Goal: Task Accomplishment & Management: Use online tool/utility

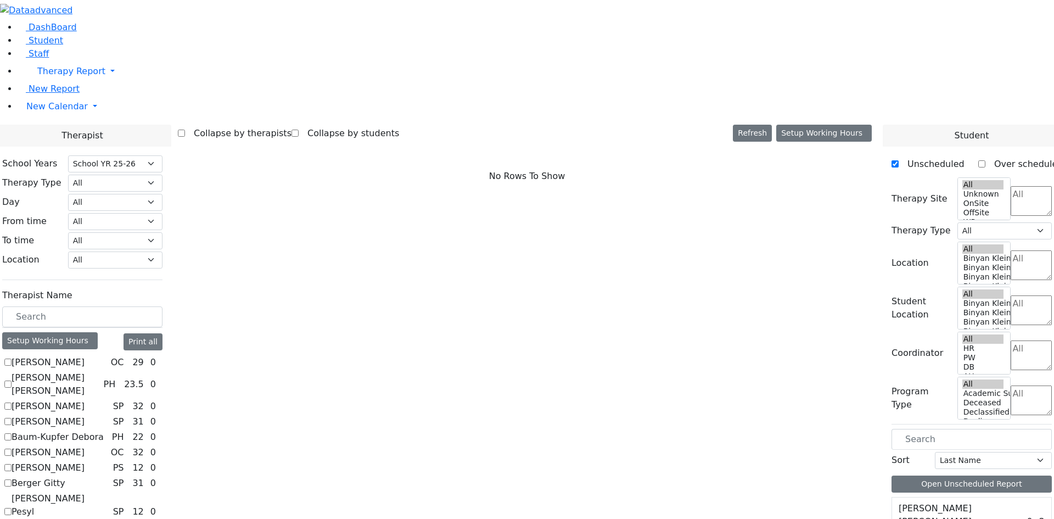
select select "212"
click at [163, 306] on input "text" at bounding box center [82, 316] width 160 height 21
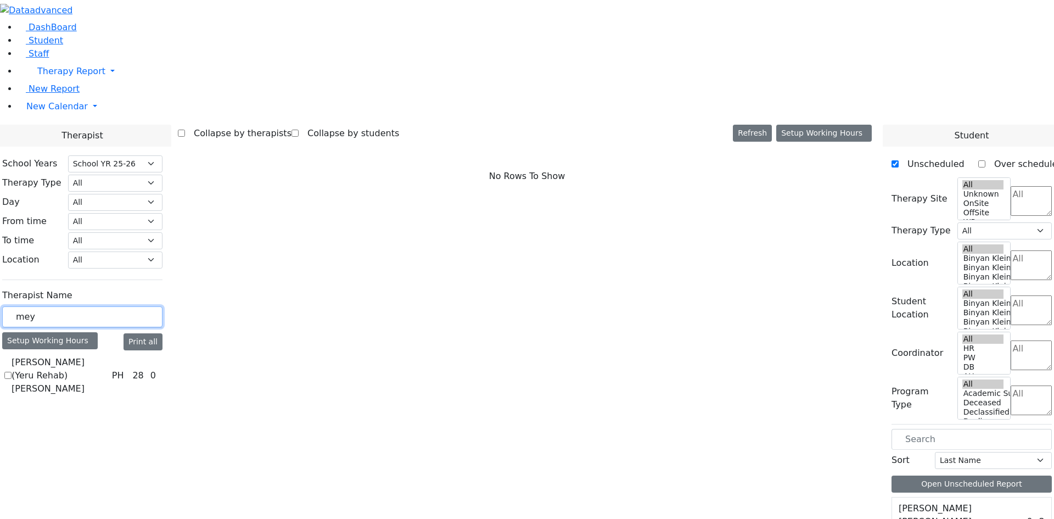
type input "mey"
click at [108, 356] on label "[PERSON_NAME] (Yeru Rehab) [PERSON_NAME]" at bounding box center [60, 376] width 96 height 40
click at [12, 372] on input "[PERSON_NAME] (Yeru Rehab) [PERSON_NAME]" at bounding box center [7, 375] width 7 height 7
checkbox input "true"
select select "2"
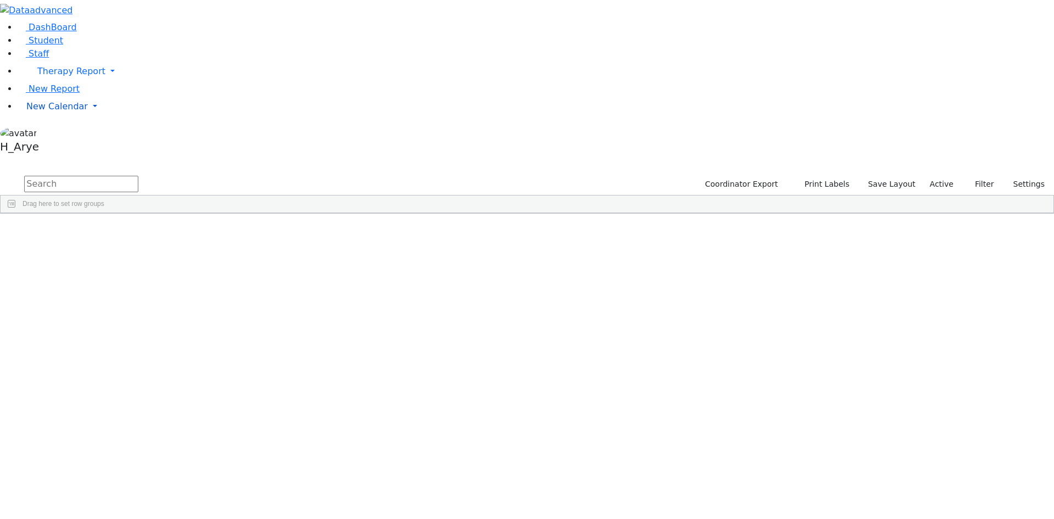
click at [72, 76] on span "New Calendar" at bounding box center [71, 71] width 68 height 10
click at [63, 133] on span "Calendar" at bounding box center [44, 128] width 40 height 10
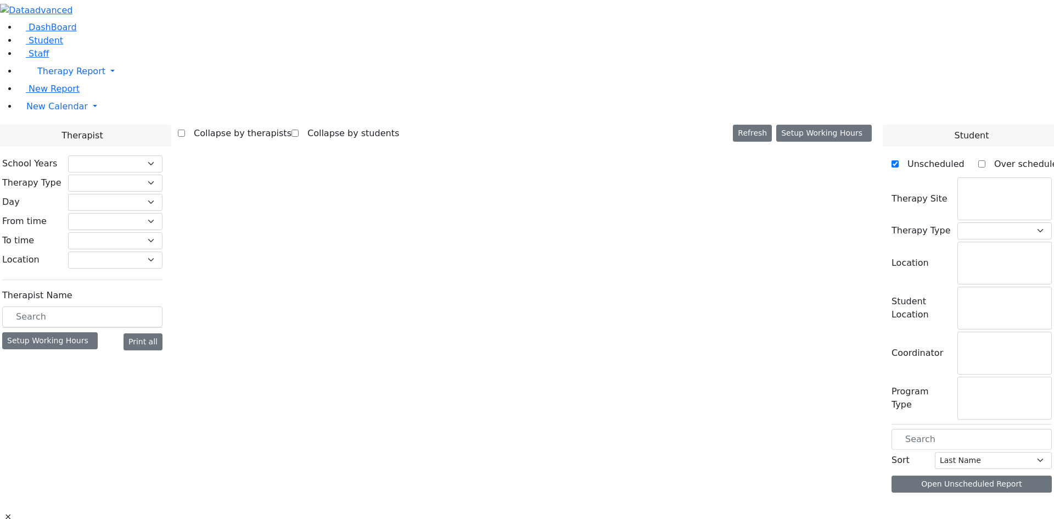
select select "212"
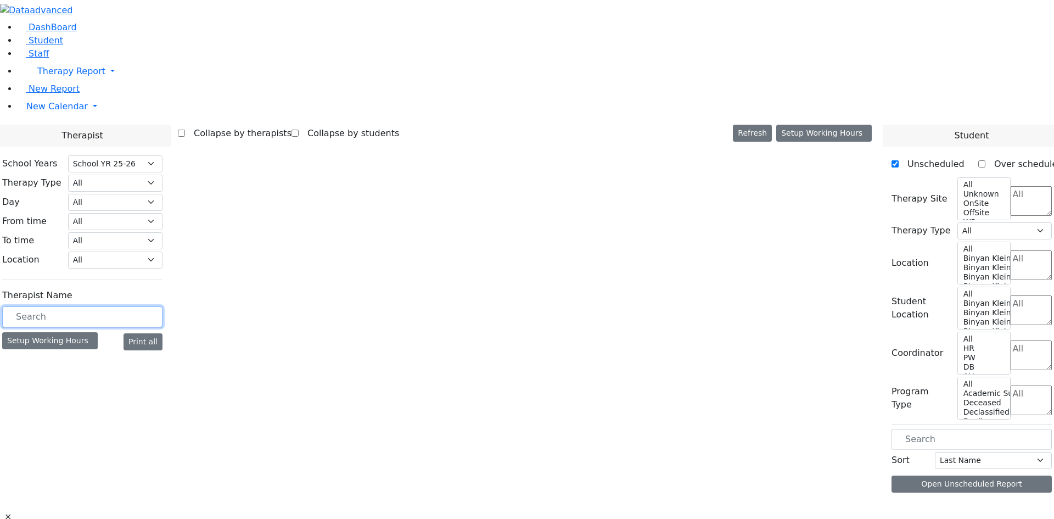
click at [163, 306] on input "text" at bounding box center [82, 316] width 160 height 21
select select "2"
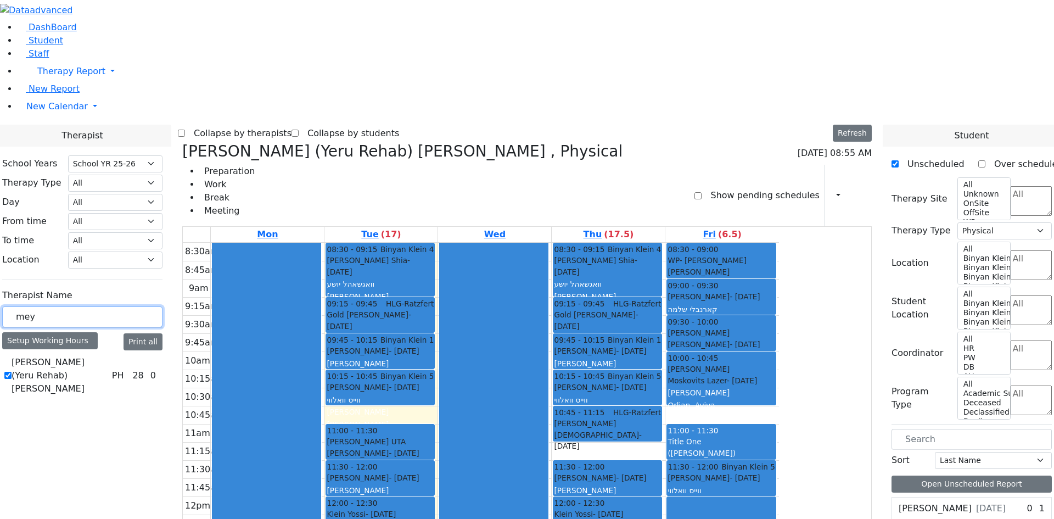
type input "mey"
click at [108, 356] on label "[PERSON_NAME] (Yeru Rehab) [PERSON_NAME]" at bounding box center [60, 376] width 96 height 40
click at [12, 372] on input "[PERSON_NAME] (Yeru Rehab) [PERSON_NAME]" at bounding box center [7, 375] width 7 height 7
checkbox input "false"
select select
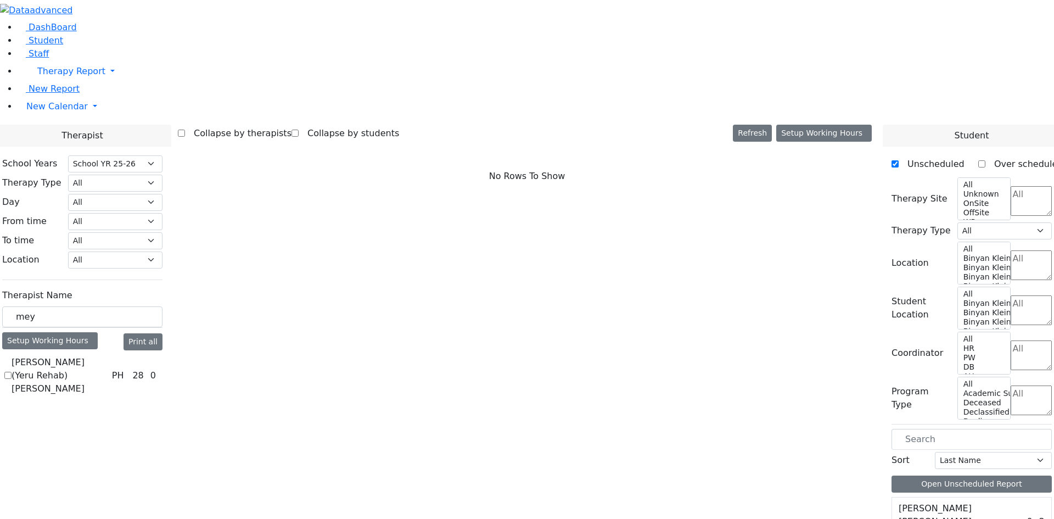
click at [108, 356] on label "[PERSON_NAME] (Yeru Rehab) [PERSON_NAME]" at bounding box center [60, 376] width 96 height 40
click at [12, 372] on input "[PERSON_NAME] (Yeru Rehab) [PERSON_NAME]" at bounding box center [7, 375] width 7 height 7
checkbox input "true"
select select "2"
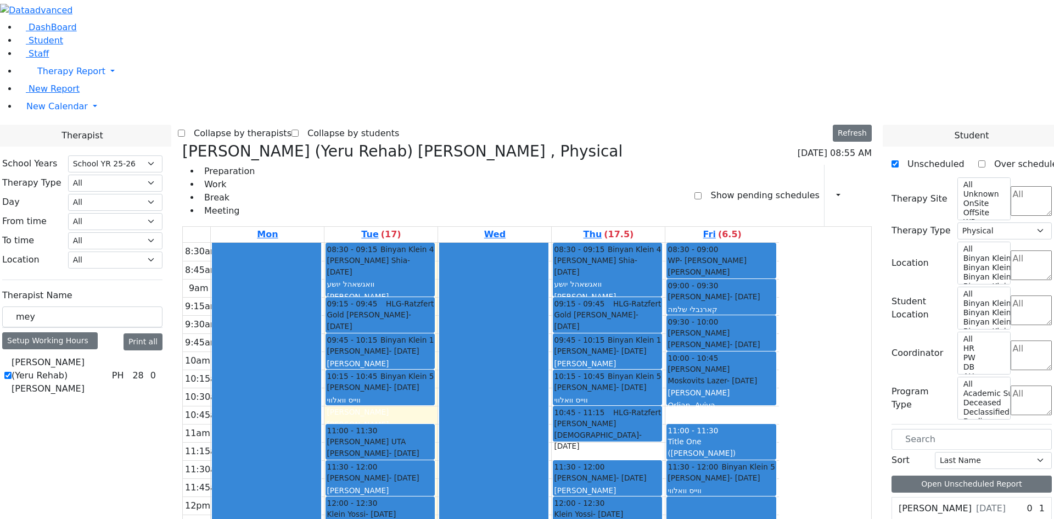
drag, startPoint x: 496, startPoint y: 310, endPoint x: 506, endPoint y: 409, distance: 99.8
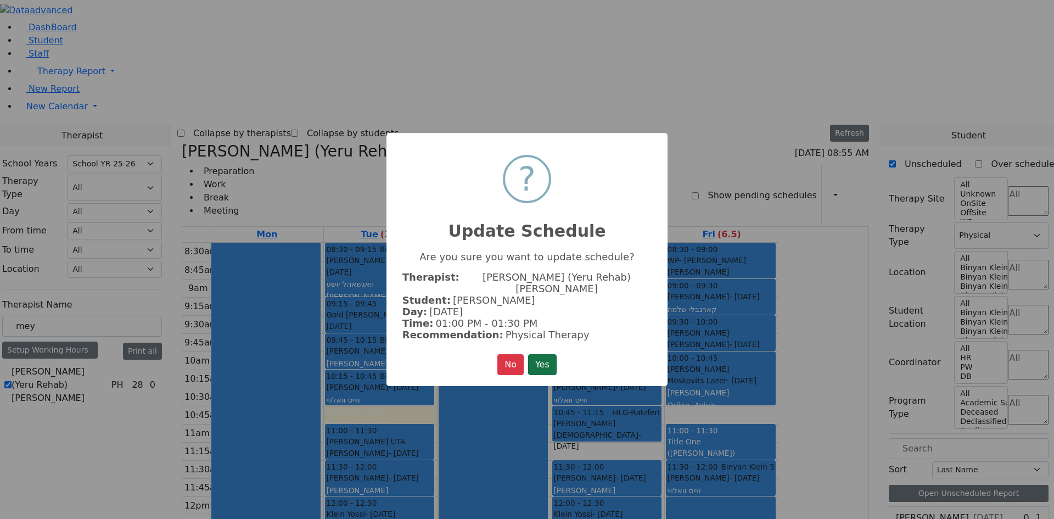
click at [540, 354] on button "Yes" at bounding box center [542, 364] width 29 height 21
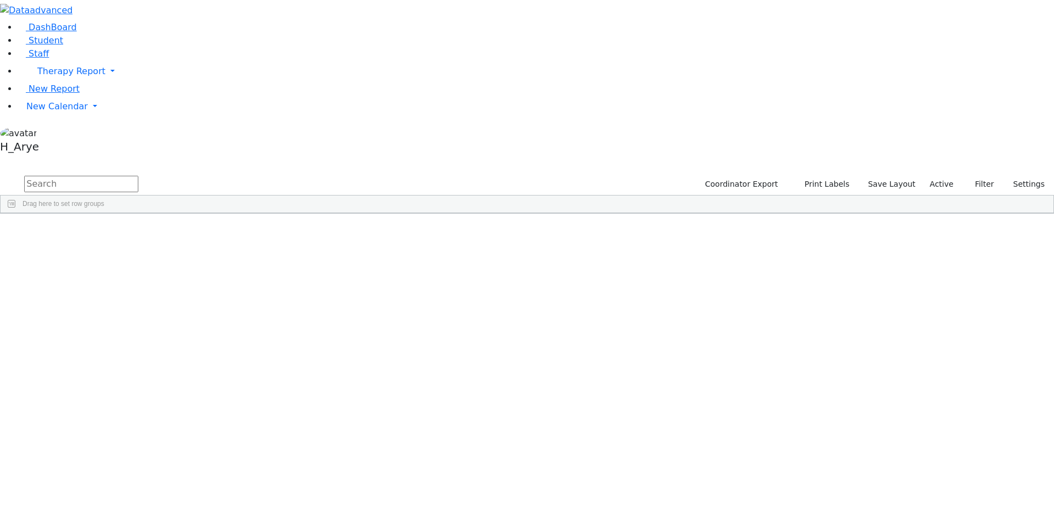
click at [138, 176] on input "text" at bounding box center [81, 184] width 114 height 16
type input "hersh weiss"
click at [453, 247] on div "Itinerant Boys" at bounding box center [425, 254] width 56 height 15
drag, startPoint x: 450, startPoint y: 265, endPoint x: 437, endPoint y: 257, distance: 14.8
click at [449, 262] on div "4709 Hershkowitz Baila 07/22/2009 Weber, Leah ML Special Class - K12 Kiryas Joe…" at bounding box center [521, 246] width 1041 height 31
